Goal: Complete application form: Complete application form

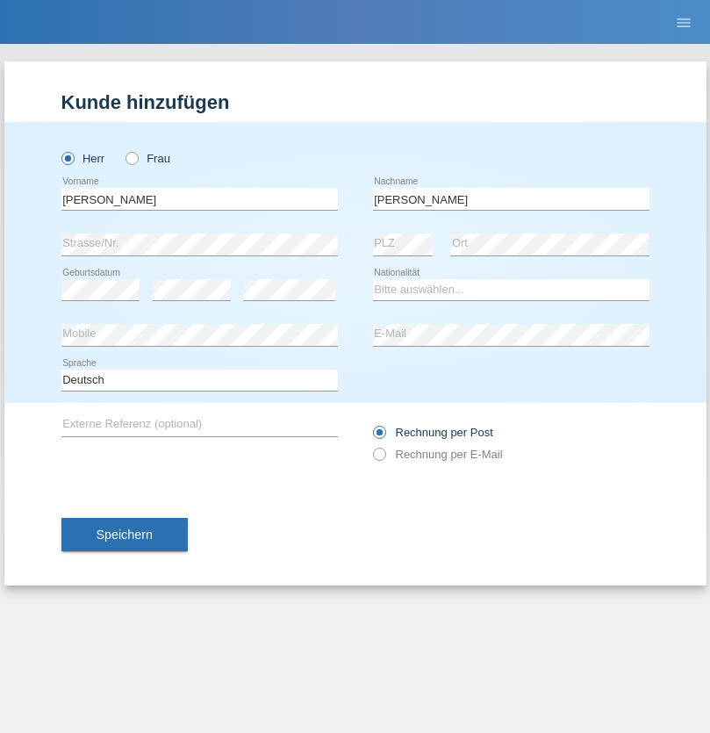
type input "[PERSON_NAME]"
select select "CH"
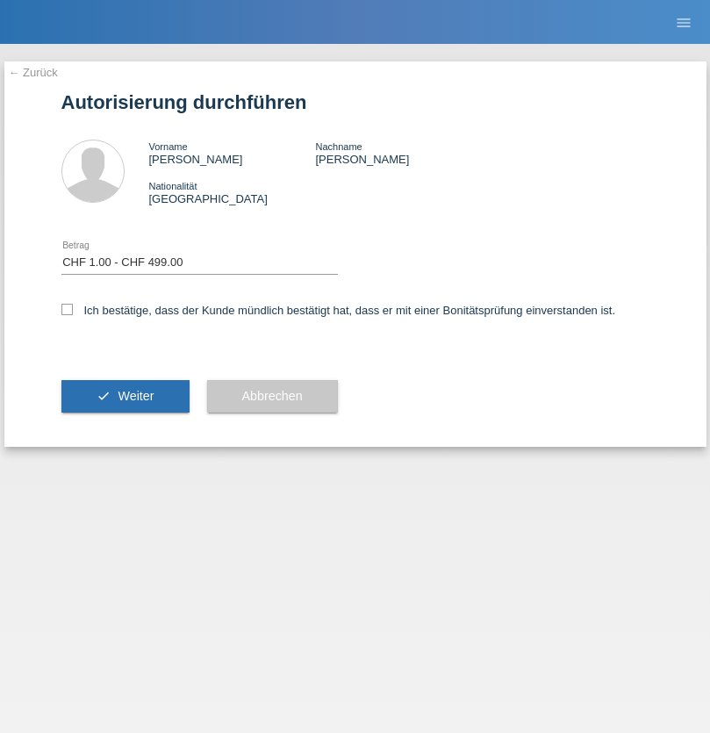
select select "1"
checkbox input "true"
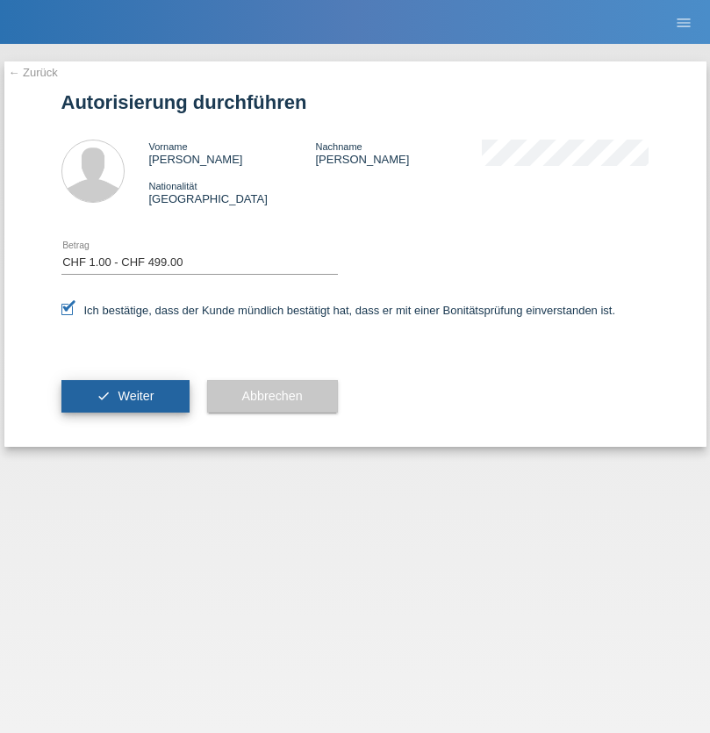
click at [125, 396] on span "Weiter" at bounding box center [136, 396] width 36 height 14
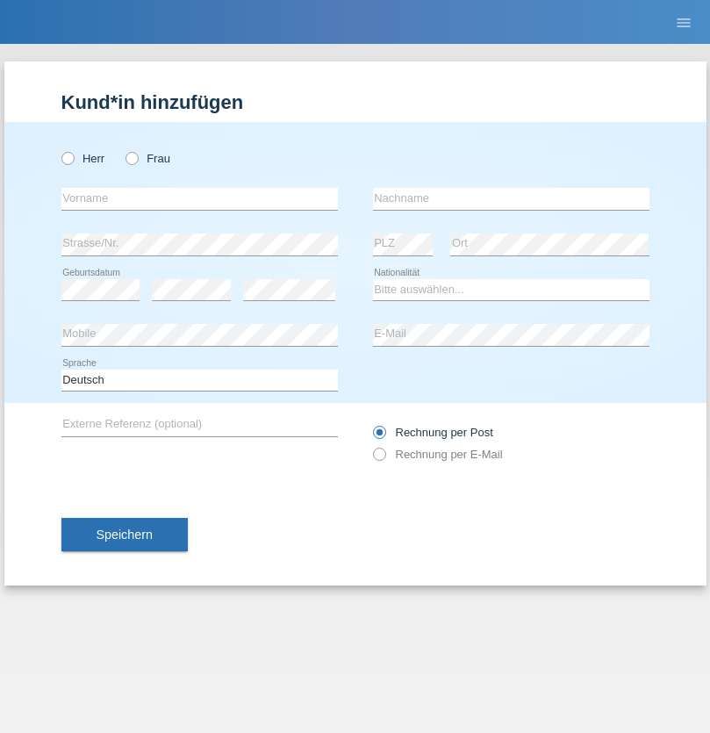
radio input "true"
click at [199, 198] on input "text" at bounding box center [199, 199] width 276 height 22
type input "Partheepan"
click at [511, 198] on input "text" at bounding box center [511, 199] width 276 height 22
type input "Amirthalingam"
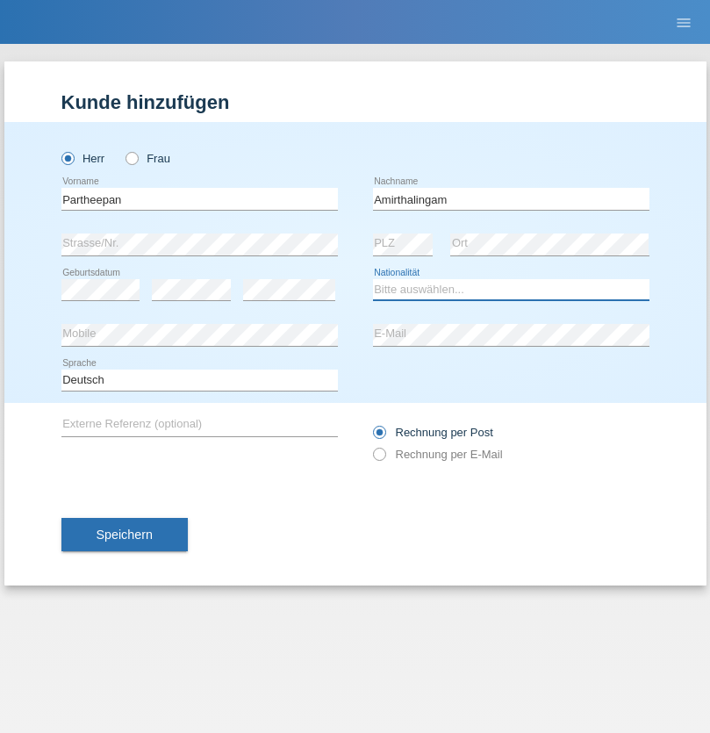
select select "LK"
select select "C"
select select "19"
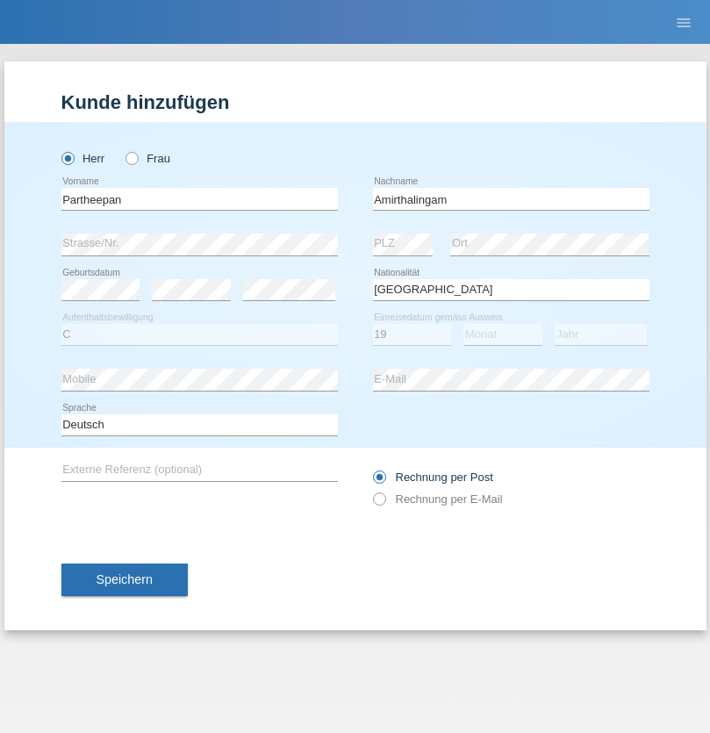
select select "10"
select select "2010"
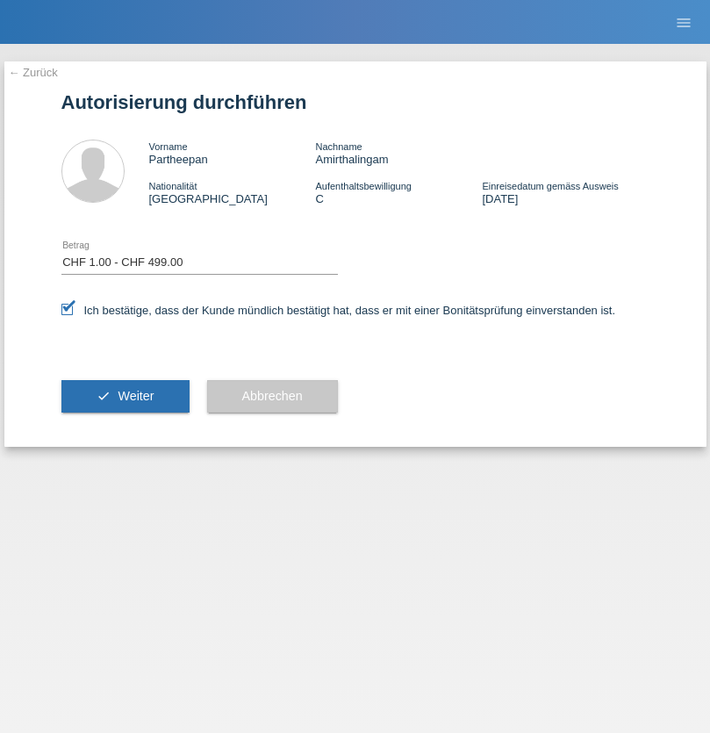
select select "1"
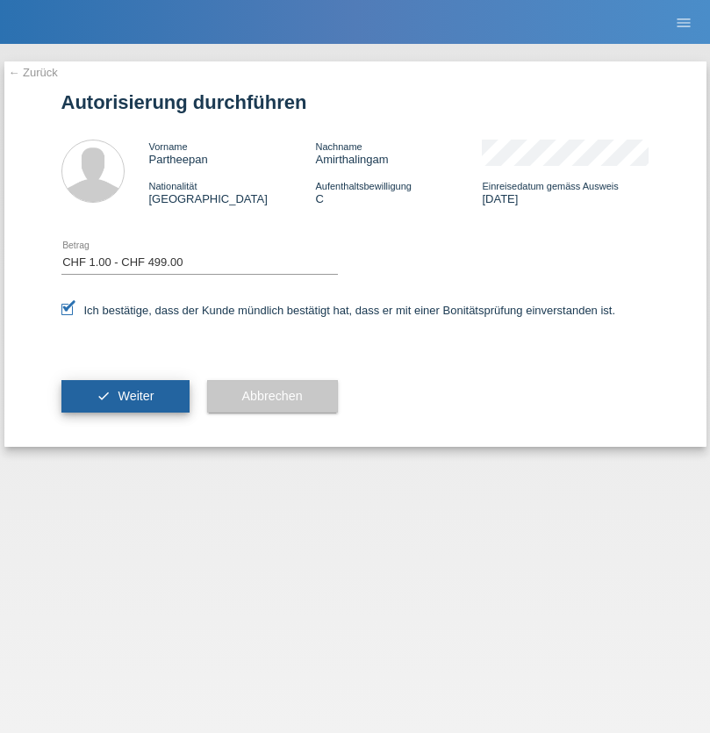
click at [125, 396] on span "Weiter" at bounding box center [136, 396] width 36 height 14
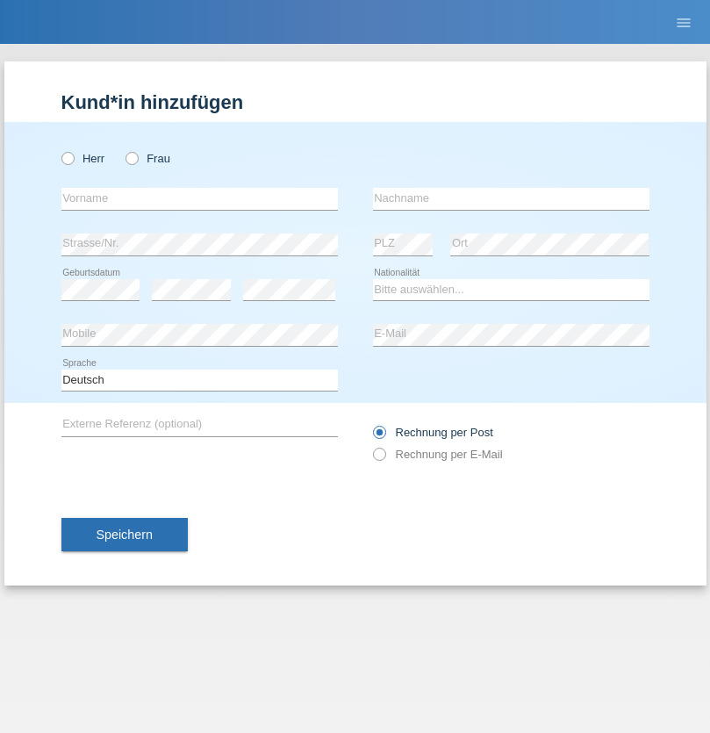
radio input "true"
click at [199, 198] on input "text" at bounding box center [199, 199] width 276 height 22
type input "Romano"
click at [511, 198] on input "text" at bounding box center [511, 199] width 276 height 22
type input "Aniello"
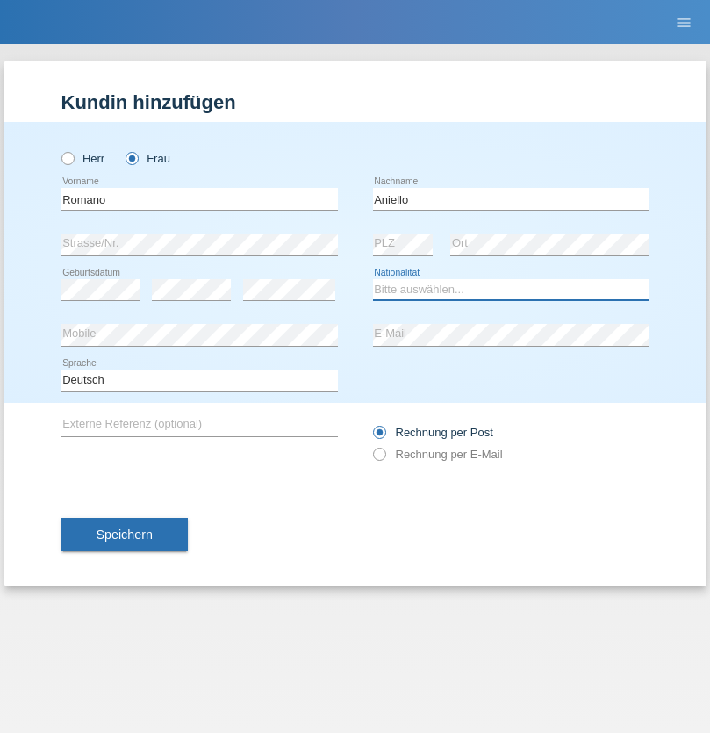
select select "CH"
